Goal: Information Seeking & Learning: Learn about a topic

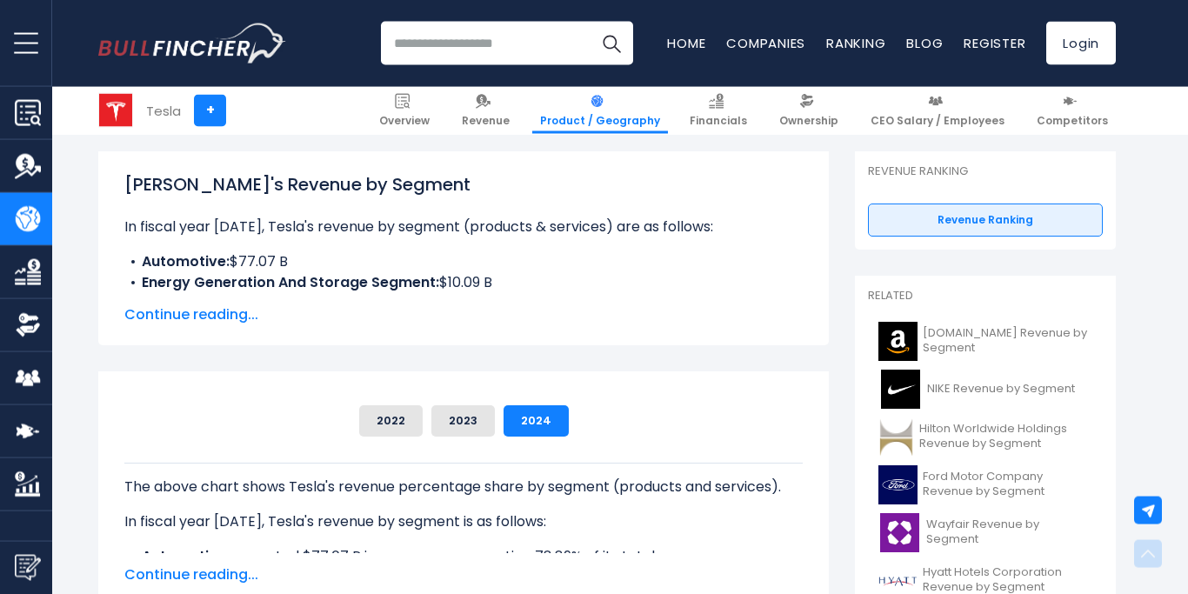
scroll to position [266, 0]
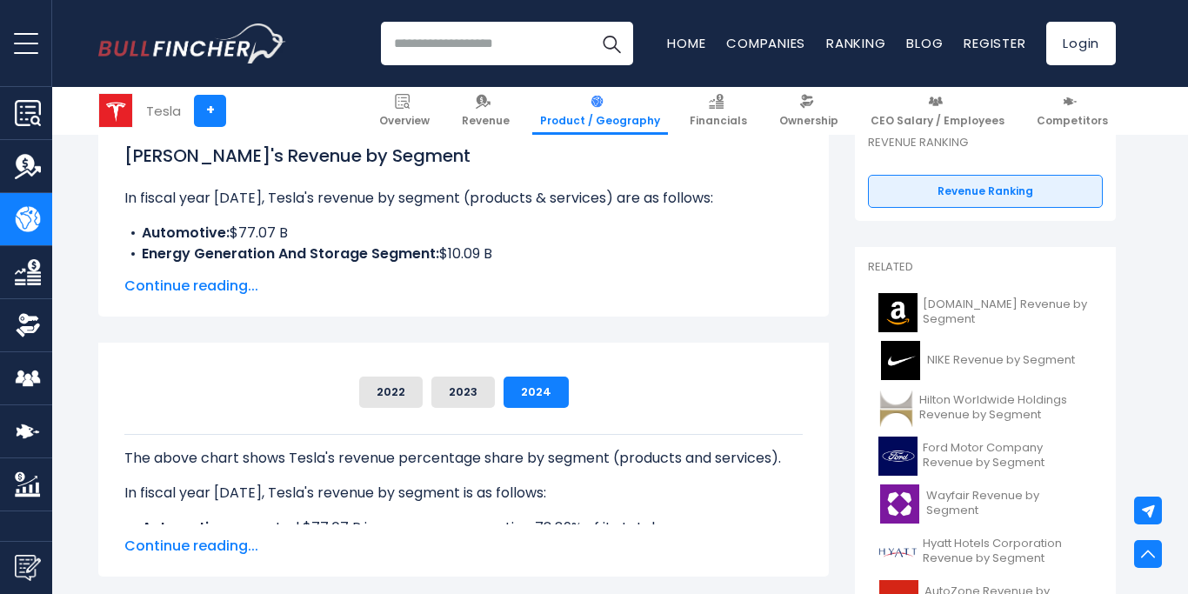
click at [215, 283] on span "Continue reading..." at bounding box center [463, 286] width 678 height 21
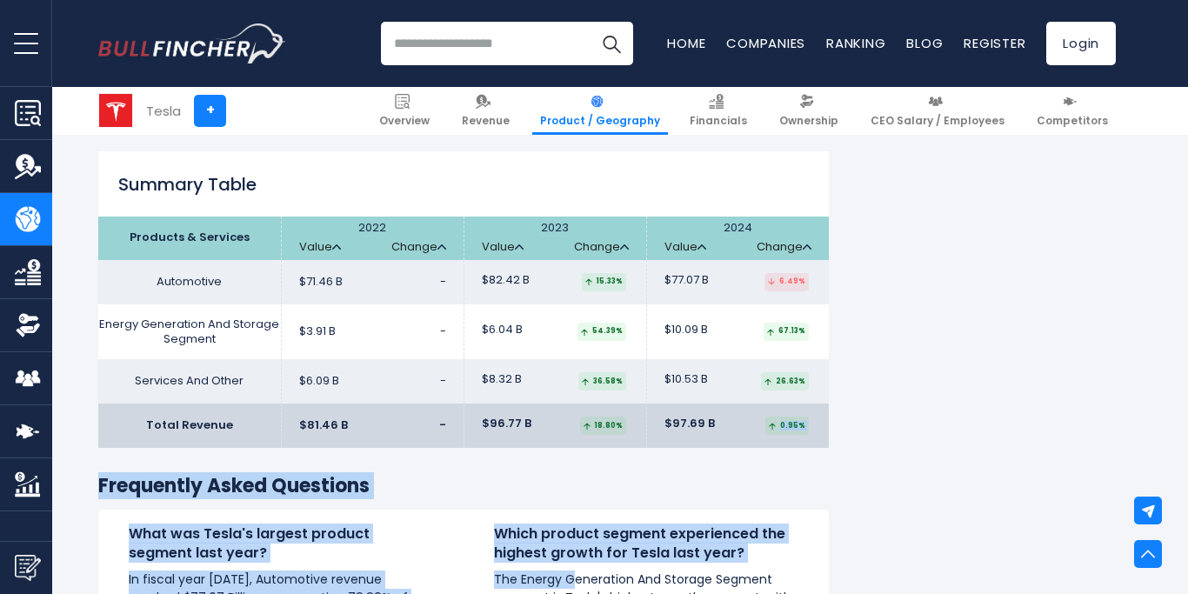
scroll to position [1580, 0]
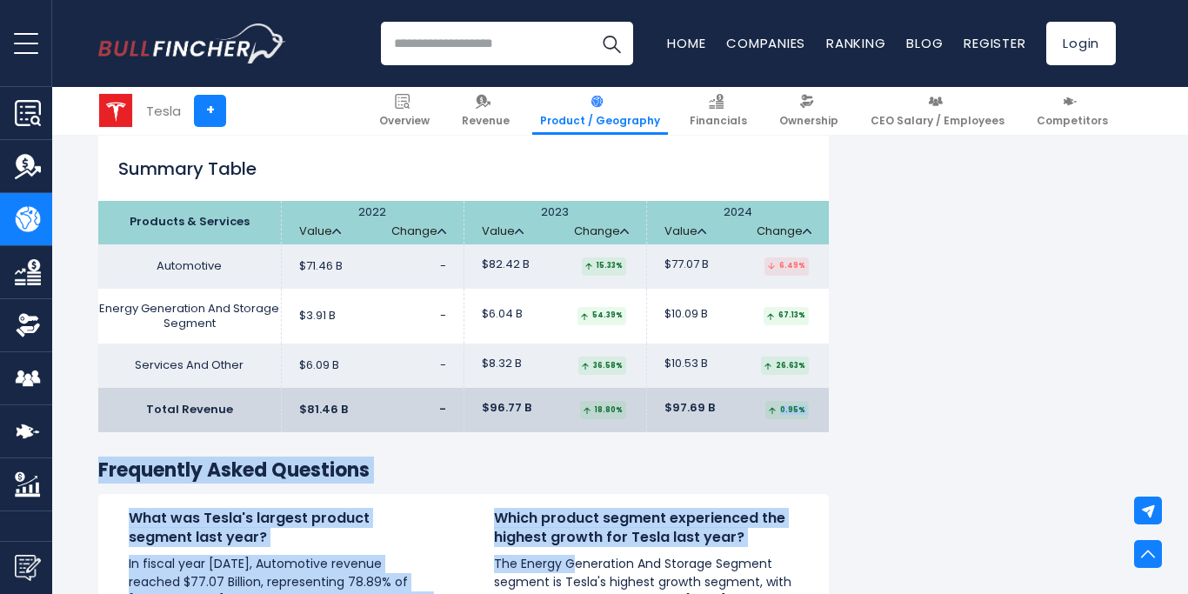
drag, startPoint x: 127, startPoint y: 153, endPoint x: 808, endPoint y: 412, distance: 728.3
copy div "0.95%"
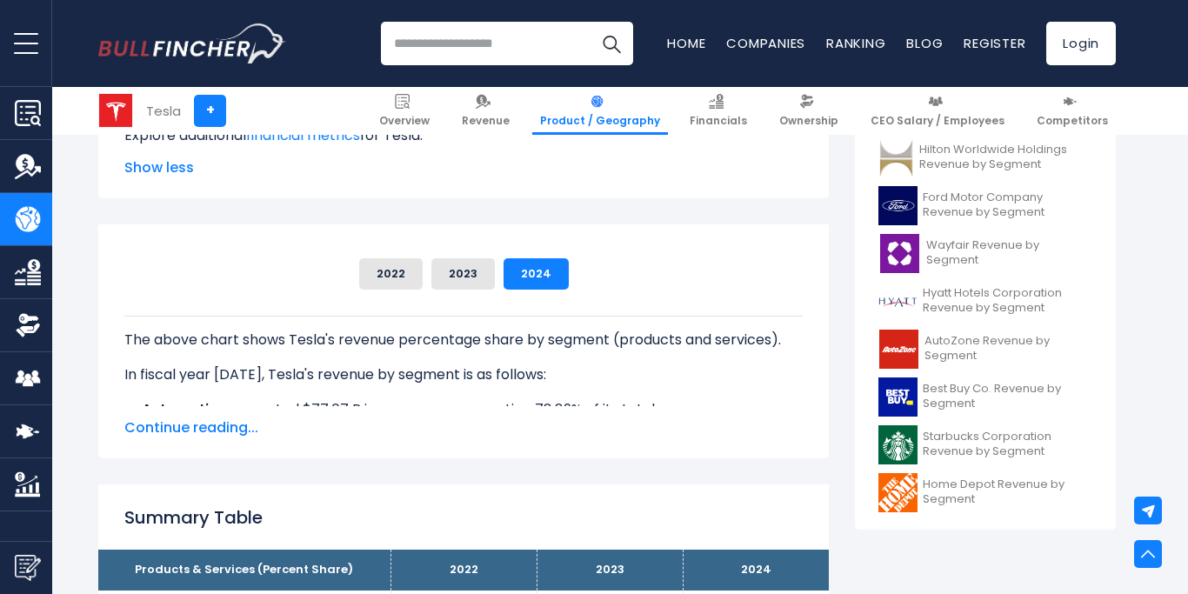
scroll to position [250, 0]
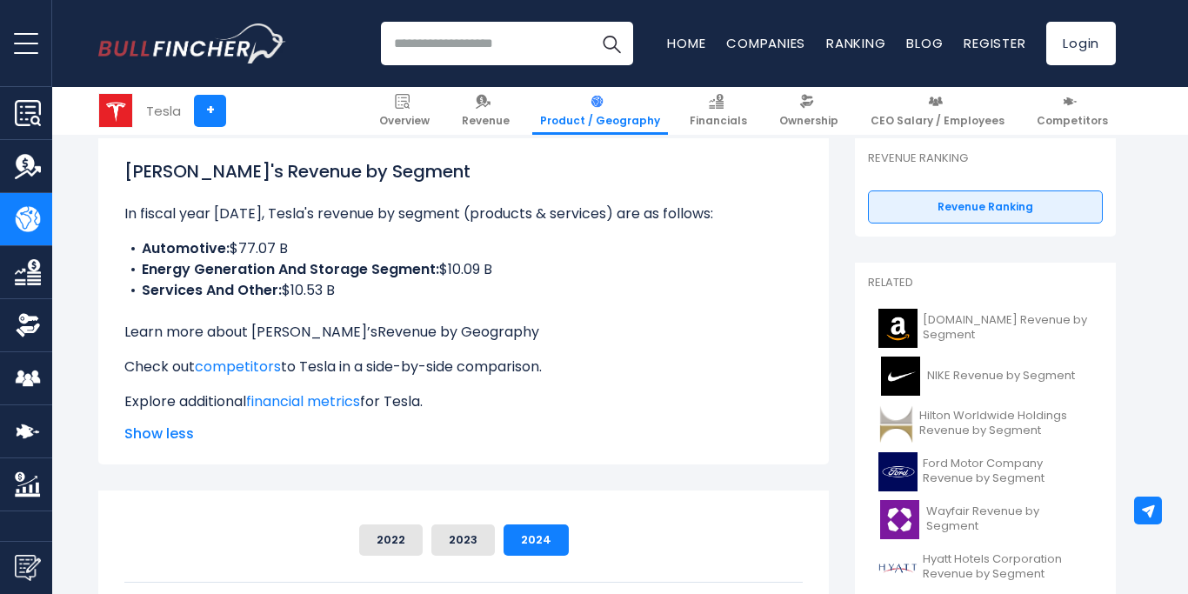
click at [377, 328] on link "Revenue by Geography" at bounding box center [458, 332] width 162 height 20
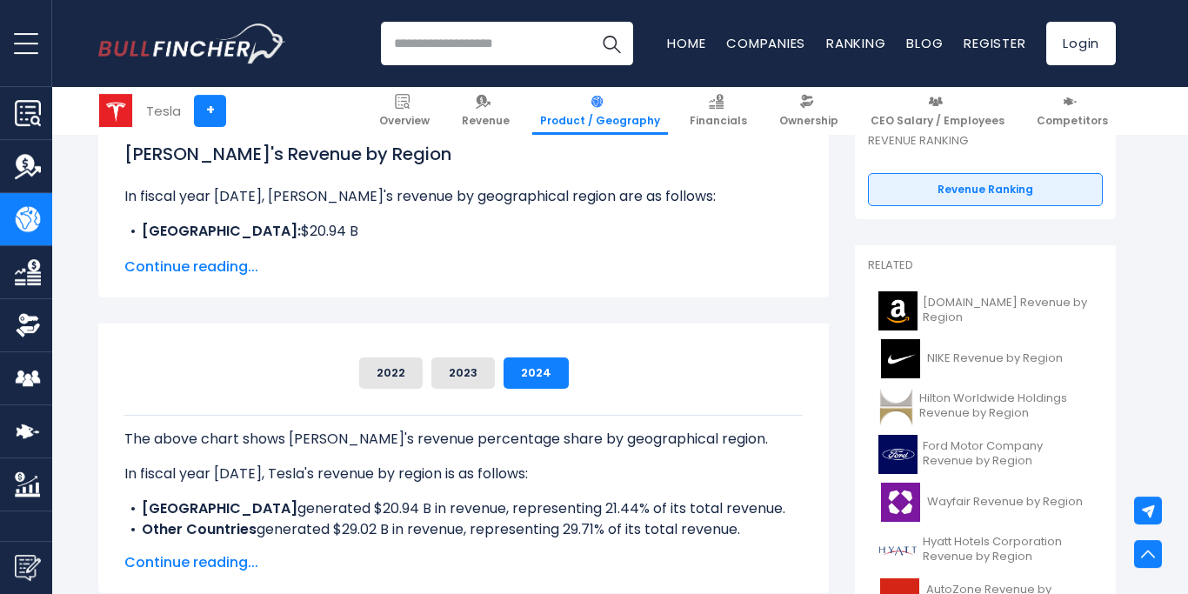
scroll to position [266, 0]
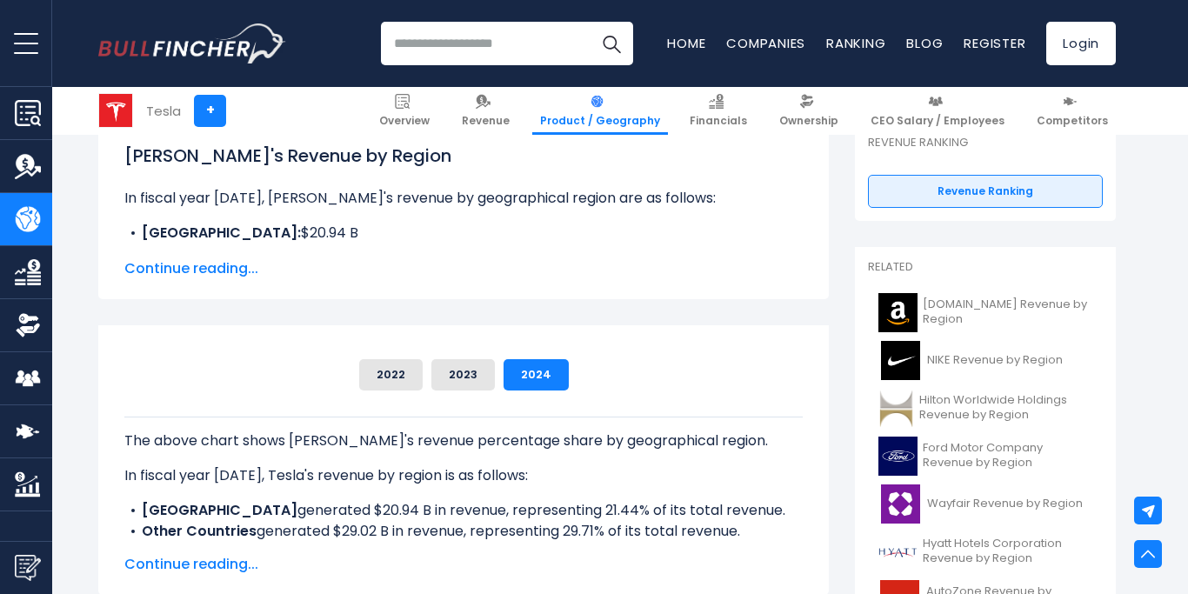
click at [164, 272] on span "Continue reading..." at bounding box center [463, 268] width 678 height 21
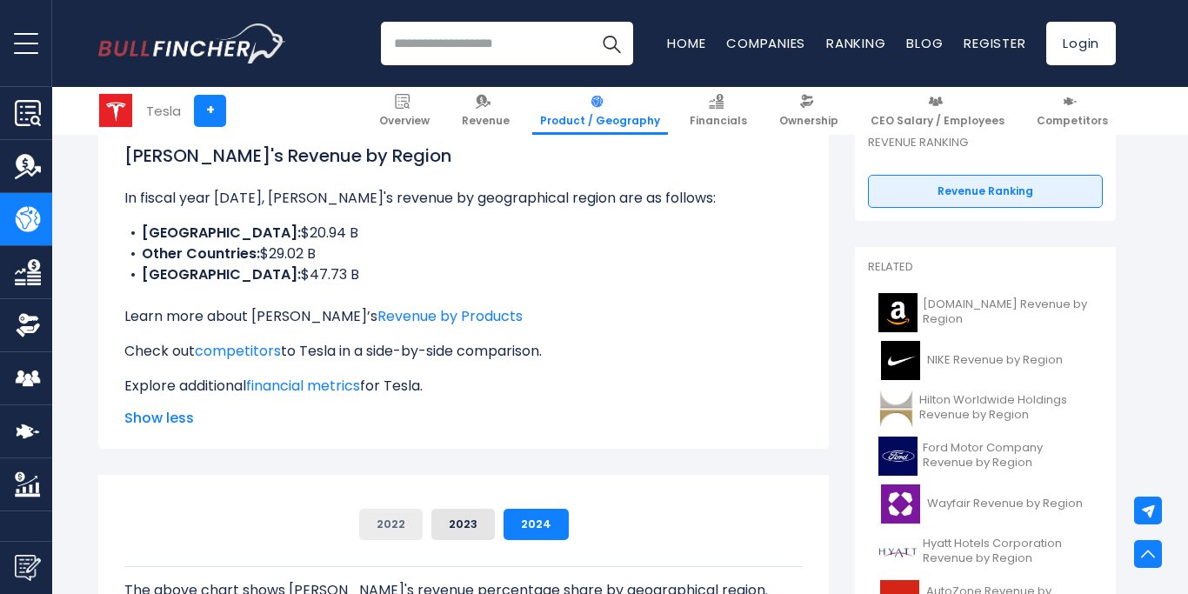
click at [398, 525] on button "2022" at bounding box center [390, 524] width 63 height 31
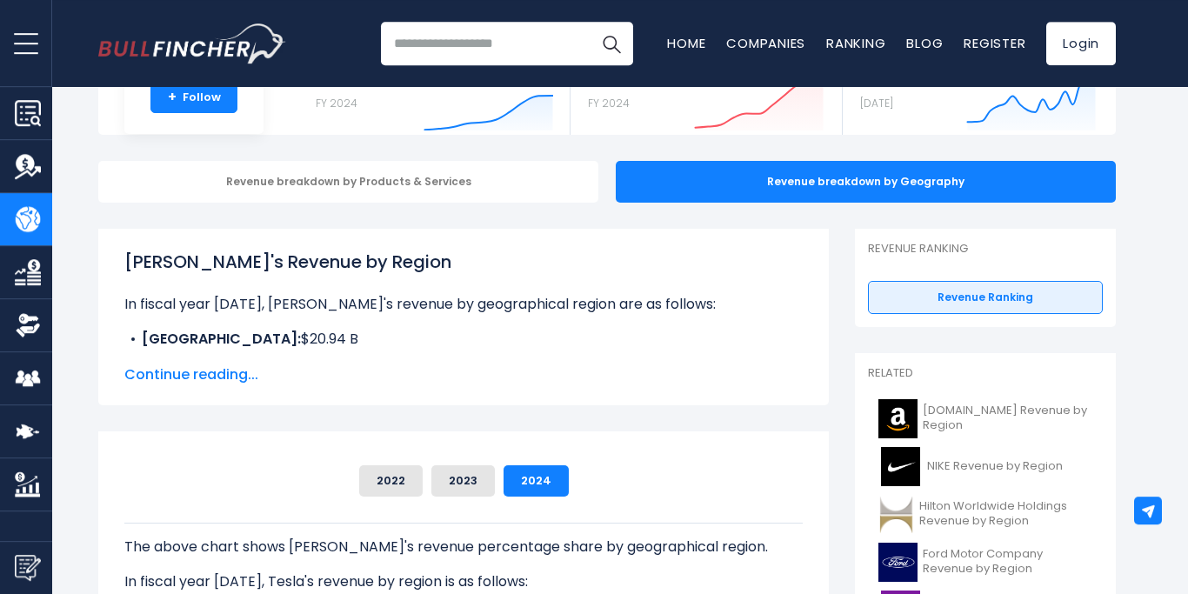
scroll to position [177, 0]
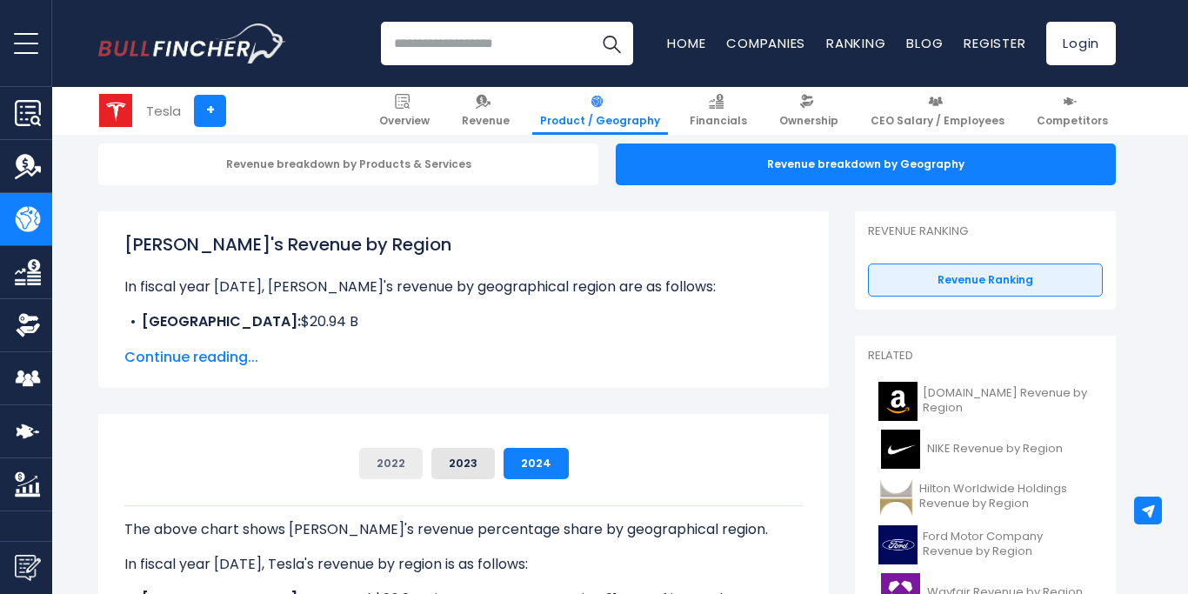
click at [401, 469] on button "2022" at bounding box center [390, 463] width 63 height 31
click at [469, 459] on button "2023" at bounding box center [462, 463] width 63 height 31
click at [539, 471] on button "2024" at bounding box center [535, 463] width 65 height 31
click at [223, 352] on span "Continue reading..." at bounding box center [463, 357] width 678 height 21
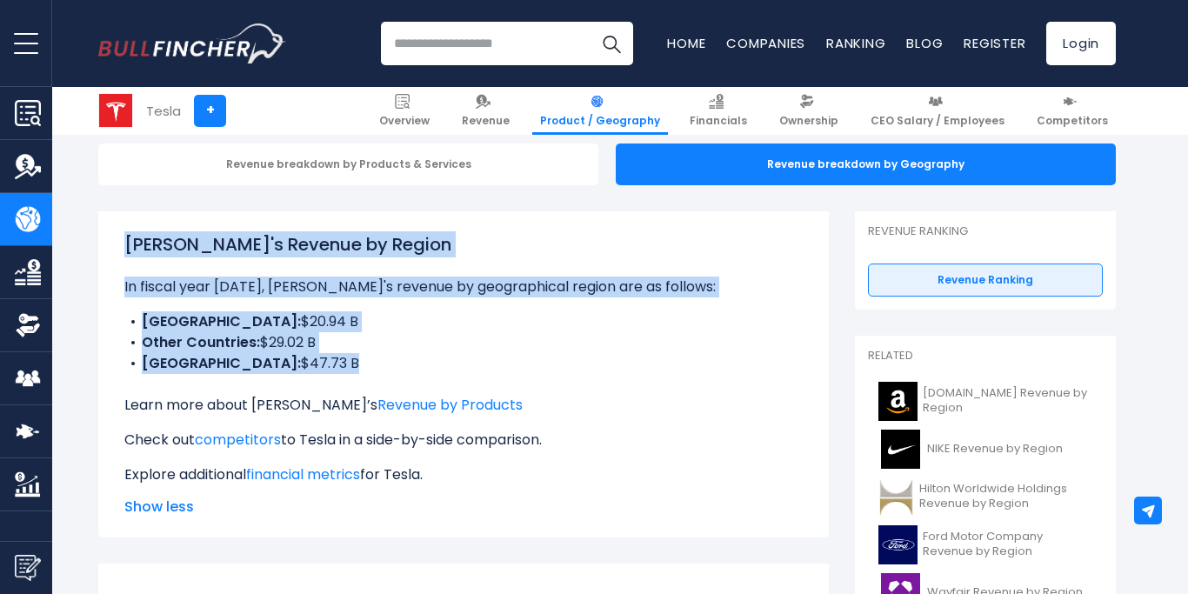
drag, startPoint x: 127, startPoint y: 235, endPoint x: 254, endPoint y: 370, distance: 185.7
click at [404, 385] on div "Tesla's Revenue by Region In fiscal year 2024, Tesla's revenue by geographical …" at bounding box center [463, 358] width 678 height 254
copy div "Tesla's Revenue by Region In fiscal year 2024, Tesla's revenue by geographical …"
click at [481, 316] on li "CHINA: $20.94 B" at bounding box center [463, 321] width 678 height 21
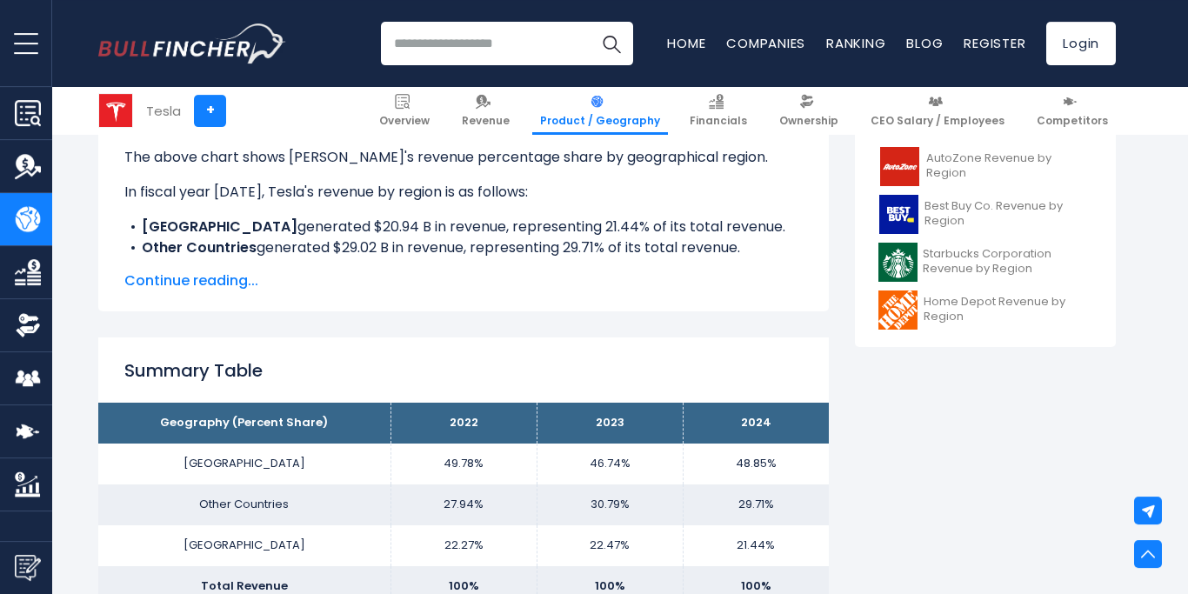
scroll to position [709, 0]
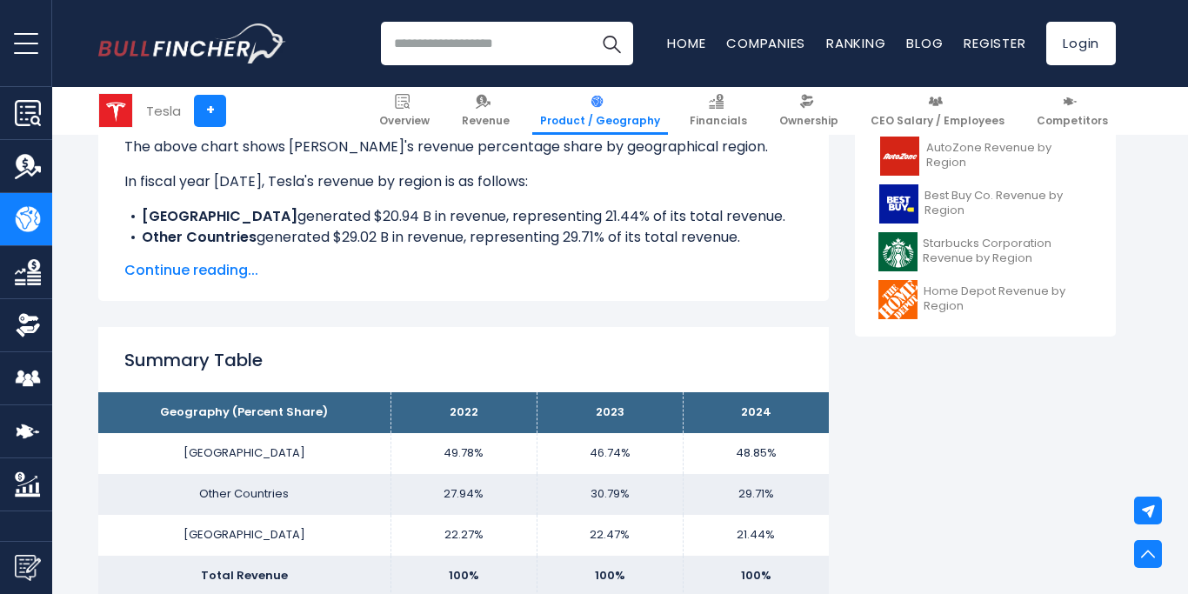
click at [212, 278] on span "Continue reading..." at bounding box center [463, 270] width 678 height 21
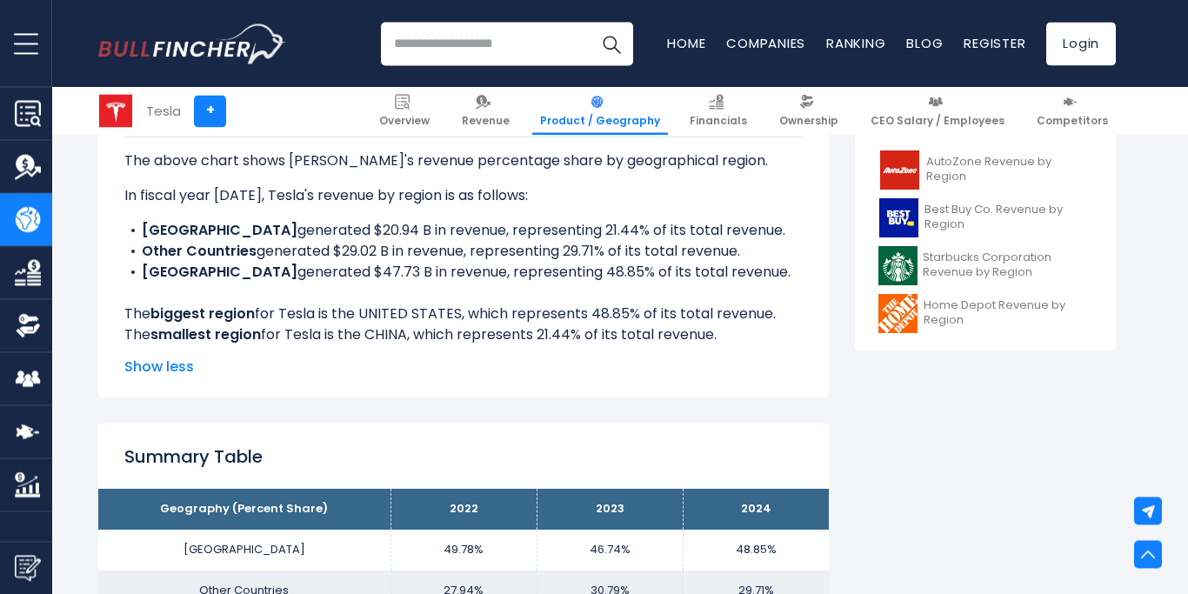
scroll to position [621, 0]
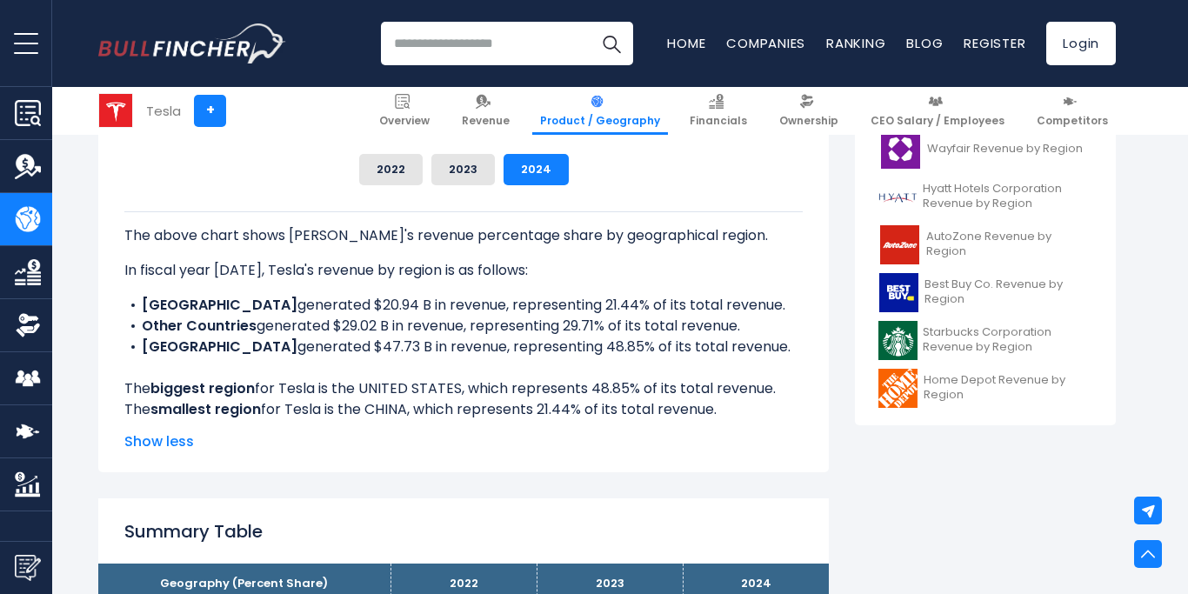
drag, startPoint x: 126, startPoint y: 234, endPoint x: 732, endPoint y: 417, distance: 633.1
click at [732, 417] on div "The above chart shows Tesla's revenue percentage share by geographical region. …" at bounding box center [463, 315] width 678 height 209
copy div "The above chart shows Tesla's revenue percentage share by geographical region. …"
drag, startPoint x: 642, startPoint y: 504, endPoint x: 629, endPoint y: 469, distance: 38.3
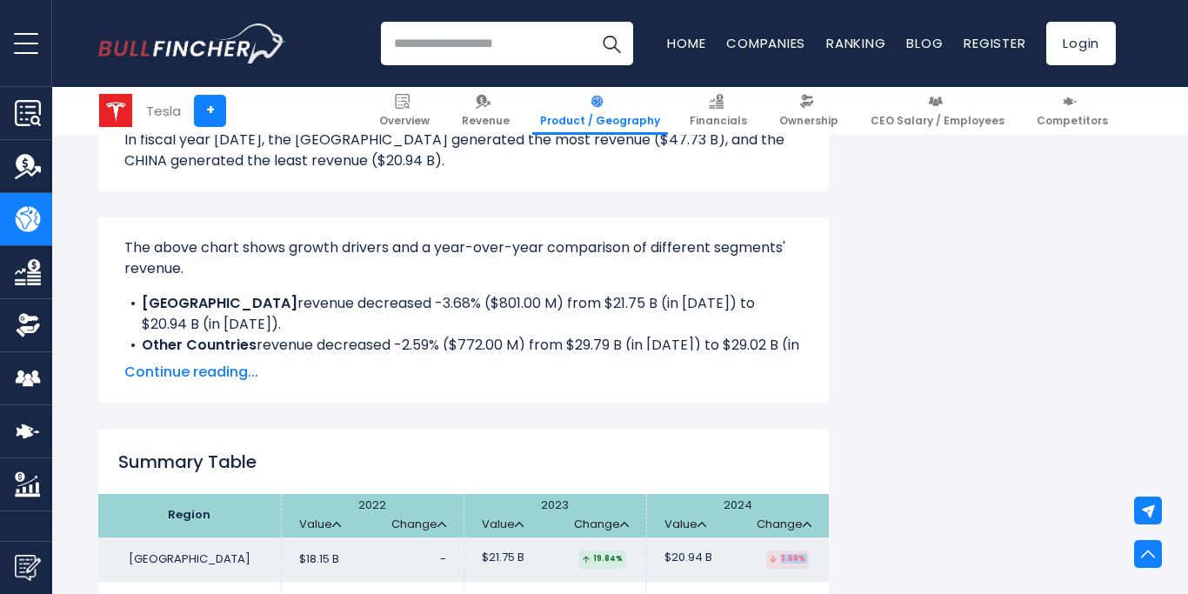
scroll to position [1395, 0]
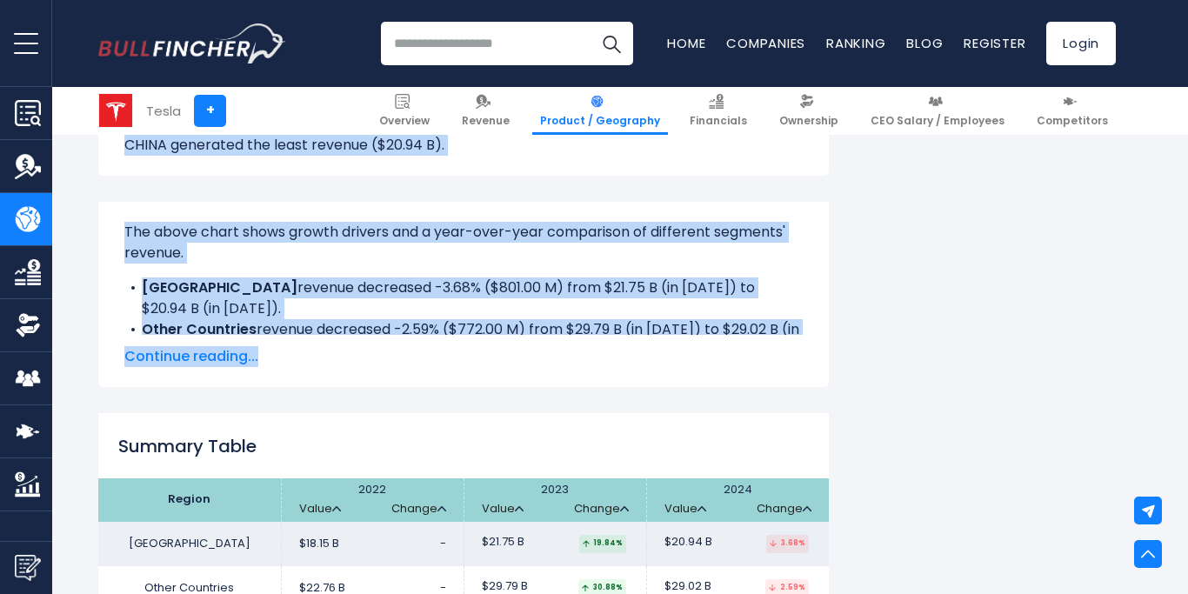
drag, startPoint x: 127, startPoint y: 325, endPoint x: 448, endPoint y: 349, distance: 321.7
click at [396, 362] on span "Continue reading..." at bounding box center [463, 356] width 678 height 21
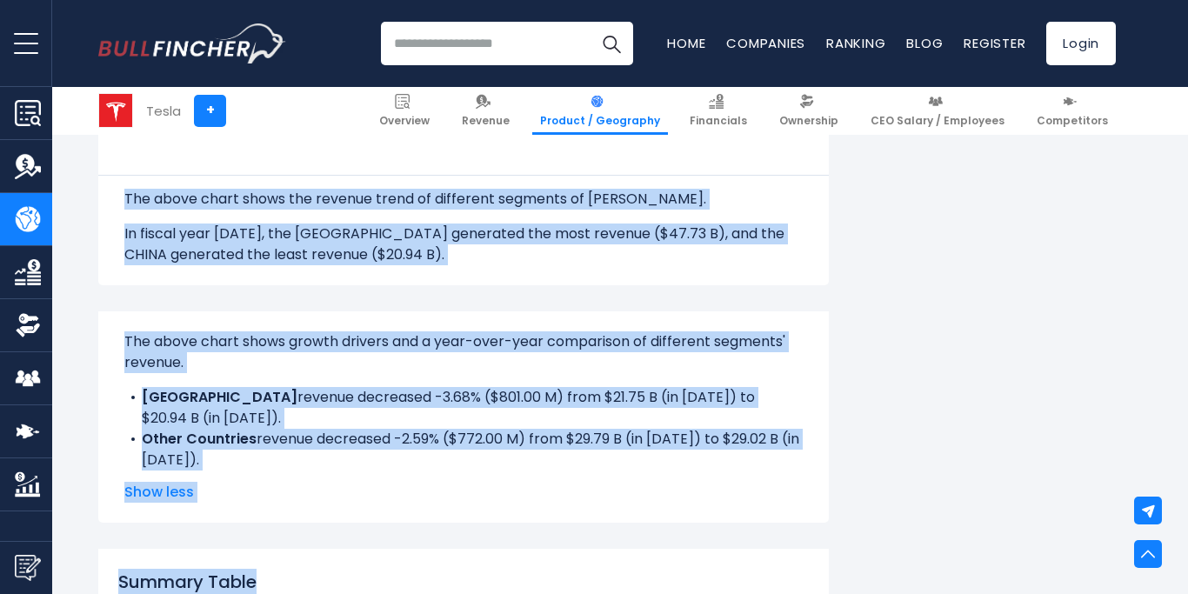
scroll to position [1341, 0]
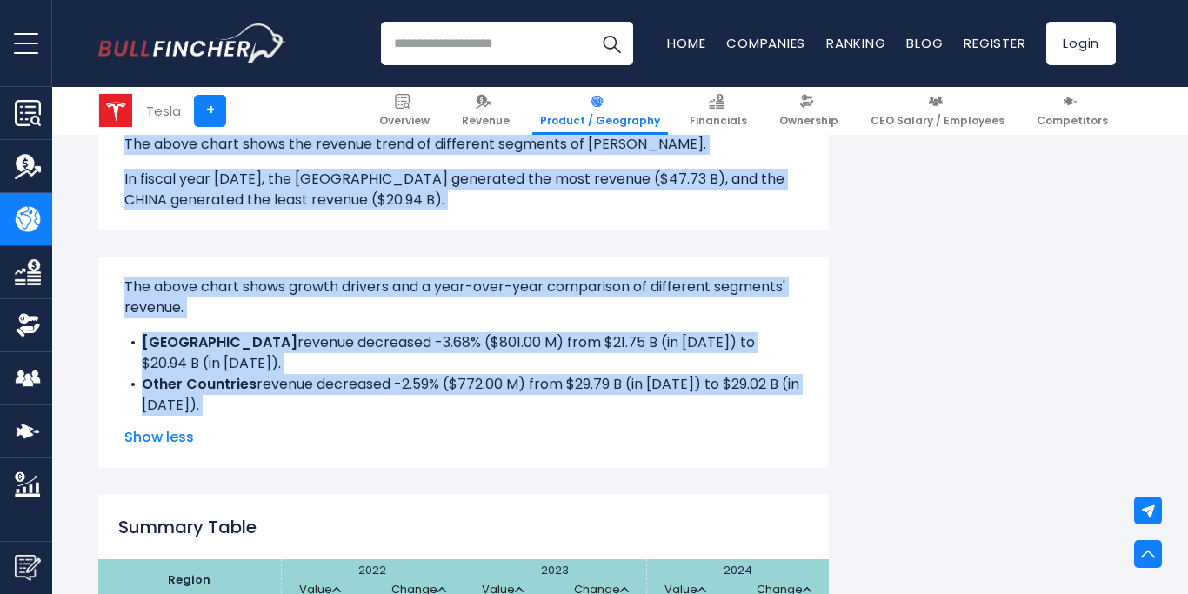
drag, startPoint x: 123, startPoint y: 353, endPoint x: 806, endPoint y: 407, distance: 684.6
copy div "The above chart shows the revenue trend of different segments of Tesla. In fisc…"
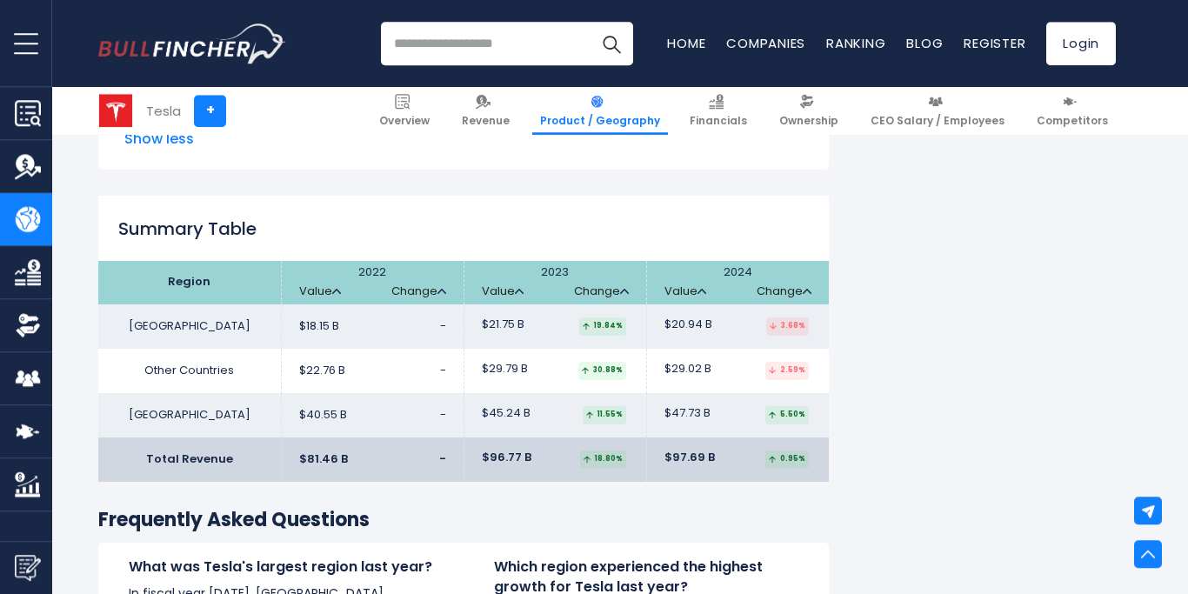
scroll to position [1607, 0]
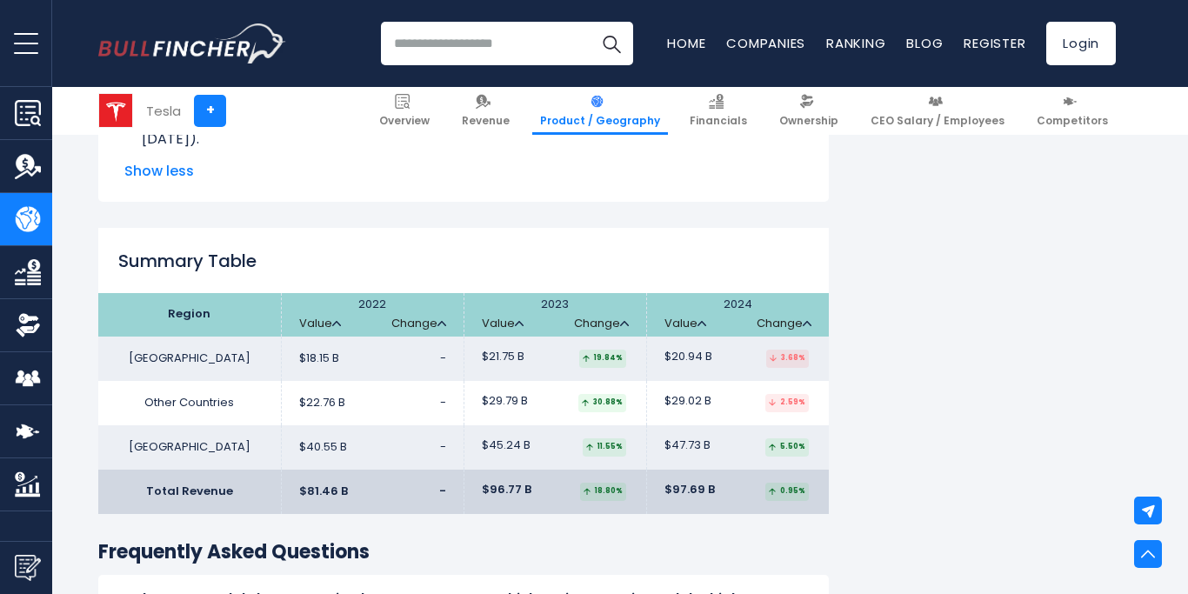
click at [525, 181] on span "Show less" at bounding box center [463, 171] width 678 height 21
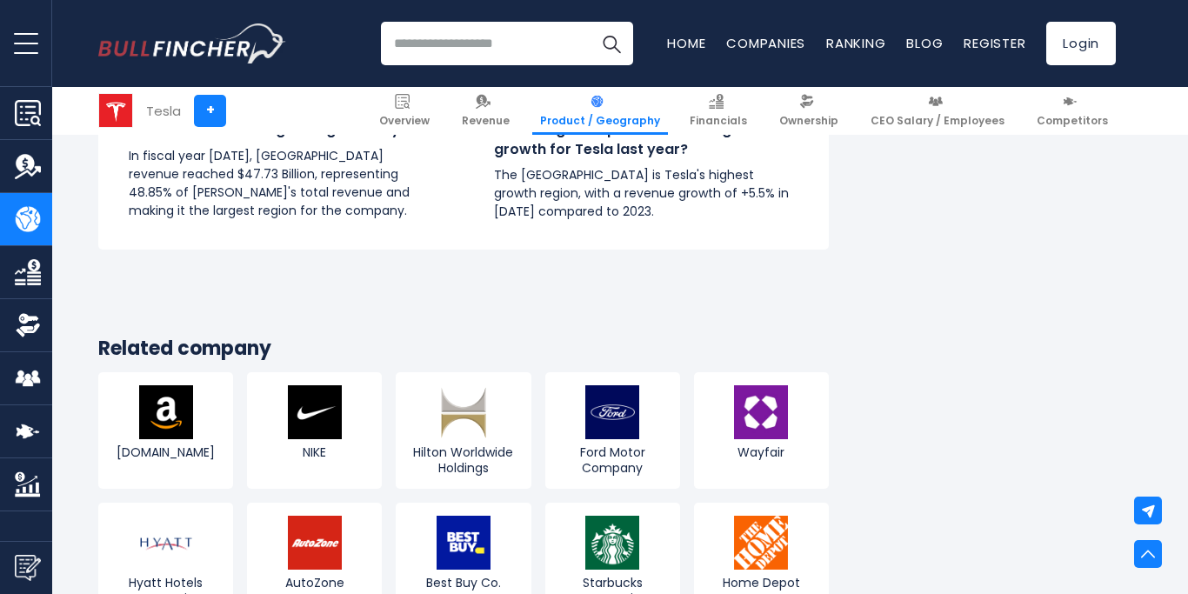
scroll to position [2227, 0]
